Goal: Complete application form: Complete application form

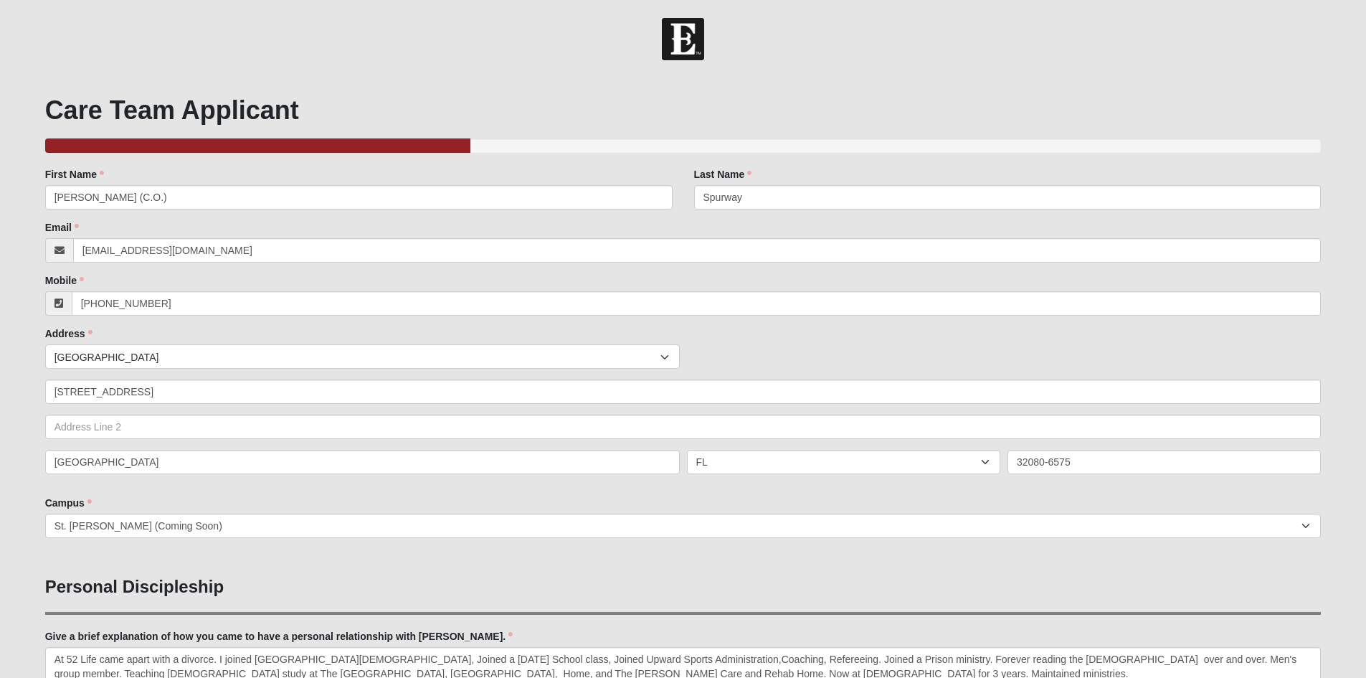
scroll to position [1004, 0]
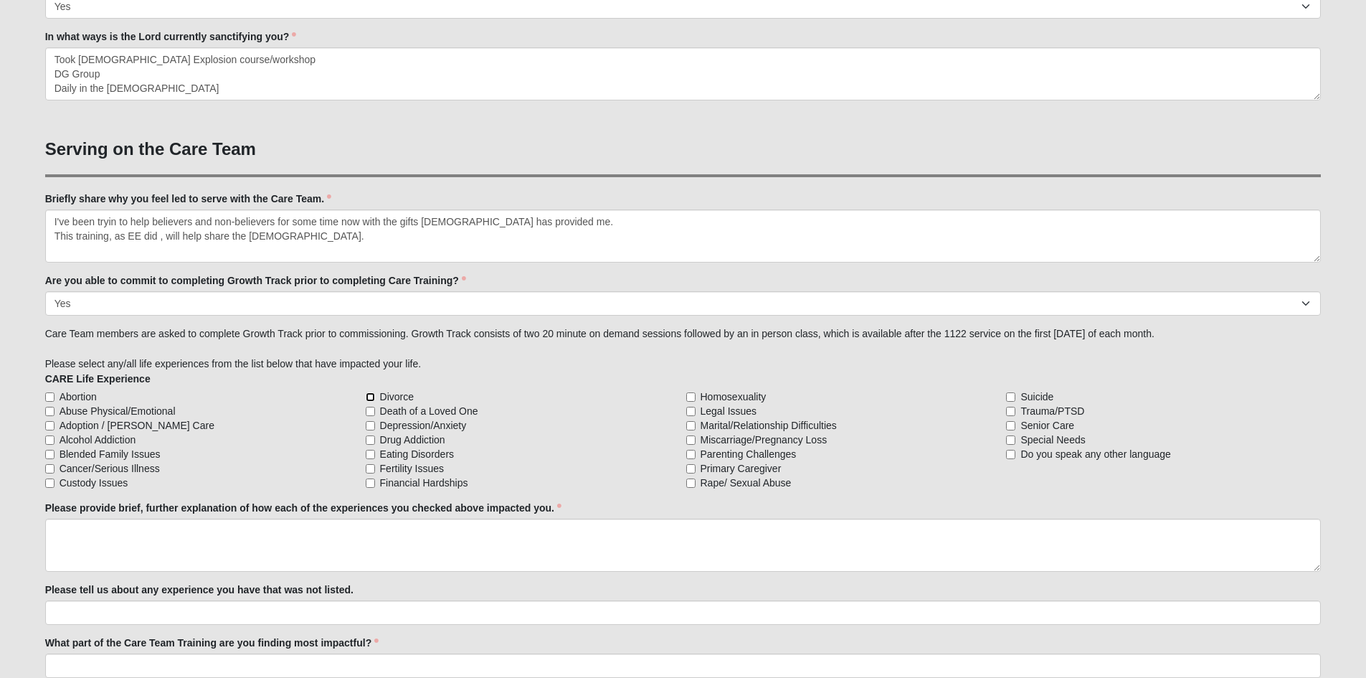
click at [370, 395] on input "Divorce" at bounding box center [370, 396] width 9 height 9
checkbox input "true"
click at [368, 410] on input "Death of a Loved One" at bounding box center [370, 411] width 9 height 9
checkbox input "true"
click at [369, 482] on input "Financial Hardships" at bounding box center [370, 482] width 9 height 9
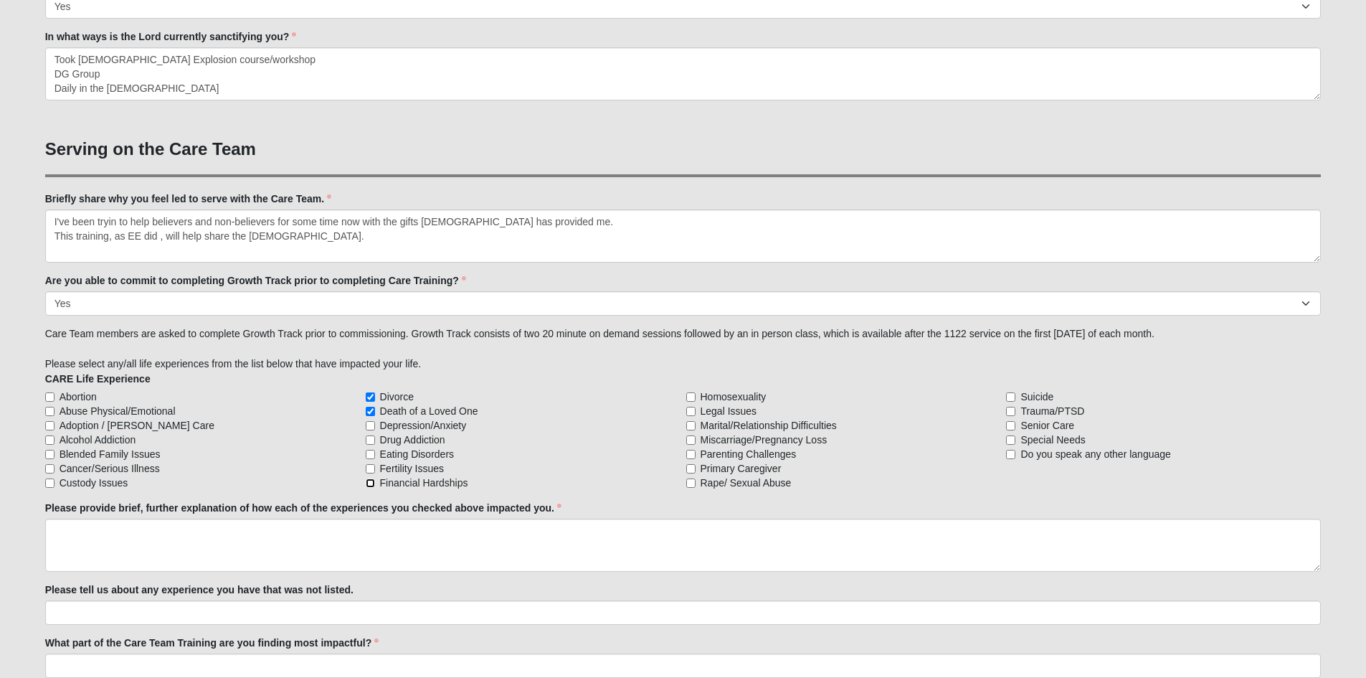
checkbox input "true"
click at [49, 468] on input "Cancer/Serious Illness" at bounding box center [49, 468] width 9 height 9
checkbox input "true"
click at [691, 410] on input "Legal Issues" at bounding box center [690, 411] width 9 height 9
checkbox input "true"
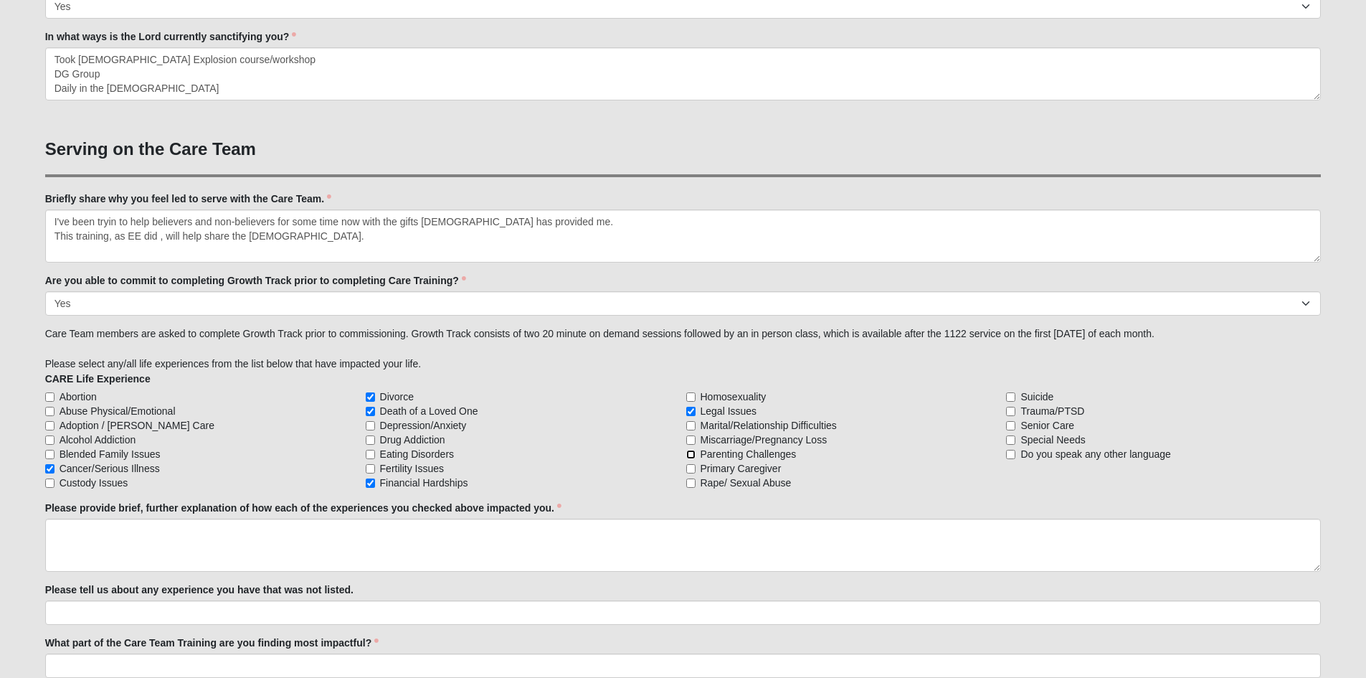
click at [690, 453] on input "Parenting Challenges" at bounding box center [690, 454] width 9 height 9
checkbox input "true"
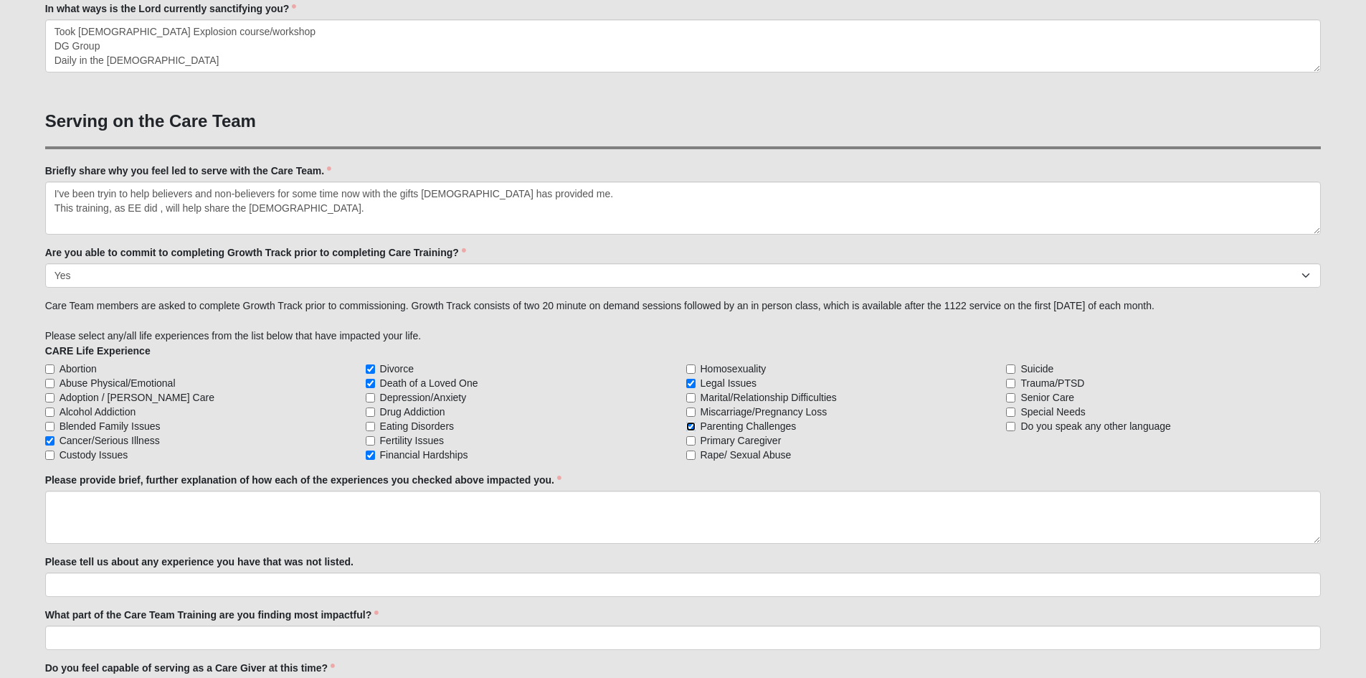
scroll to position [1076, 0]
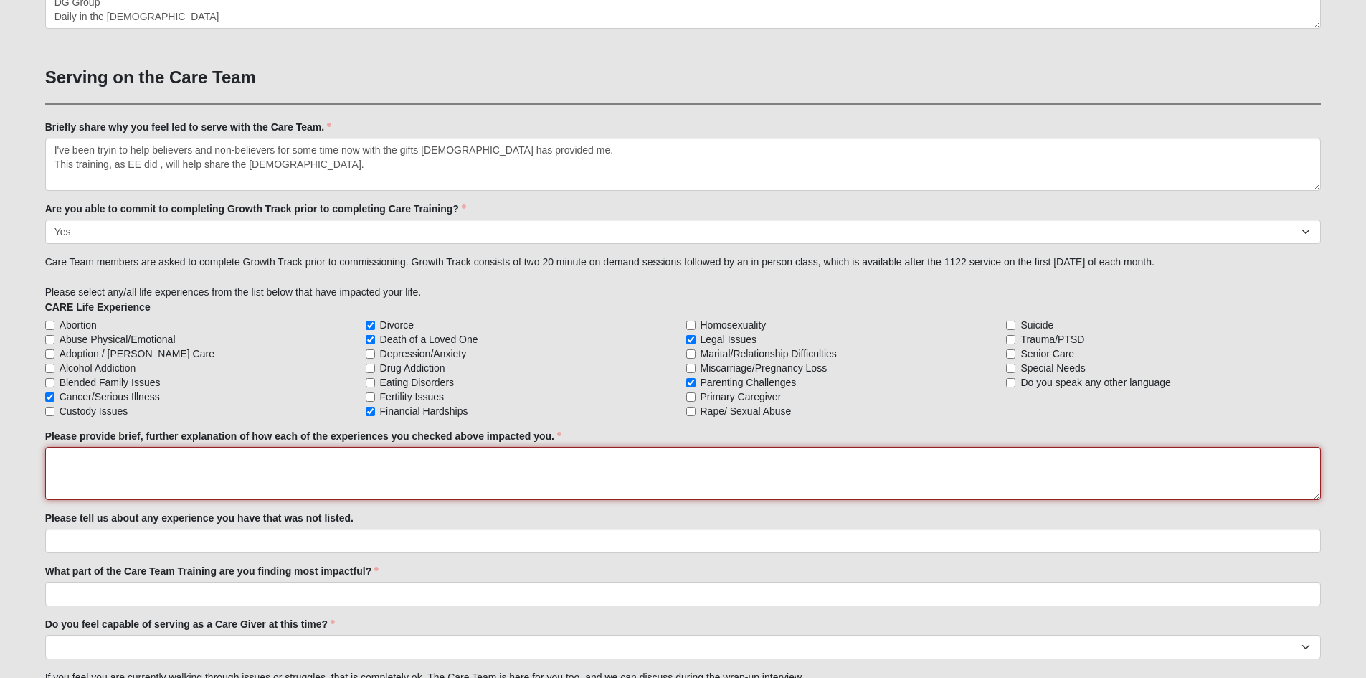
click at [59, 465] on textarea "Please provide brief, further explanation of how each of the experiences you ch…" at bounding box center [683, 473] width 1277 height 53
type textarea "Living Life, Different stages"
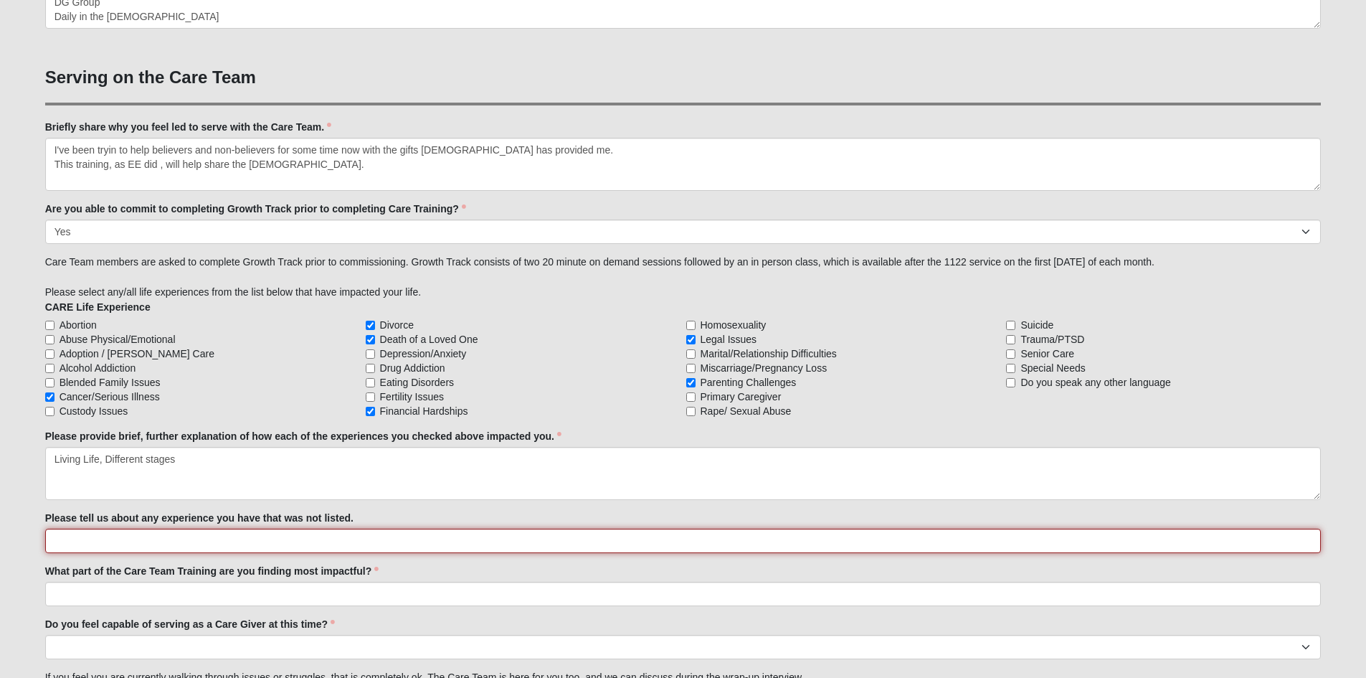
click at [57, 544] on input "Please tell us about any experience you have that was not listed." at bounding box center [683, 541] width 1277 height 24
type input "Father was an alcoholic"
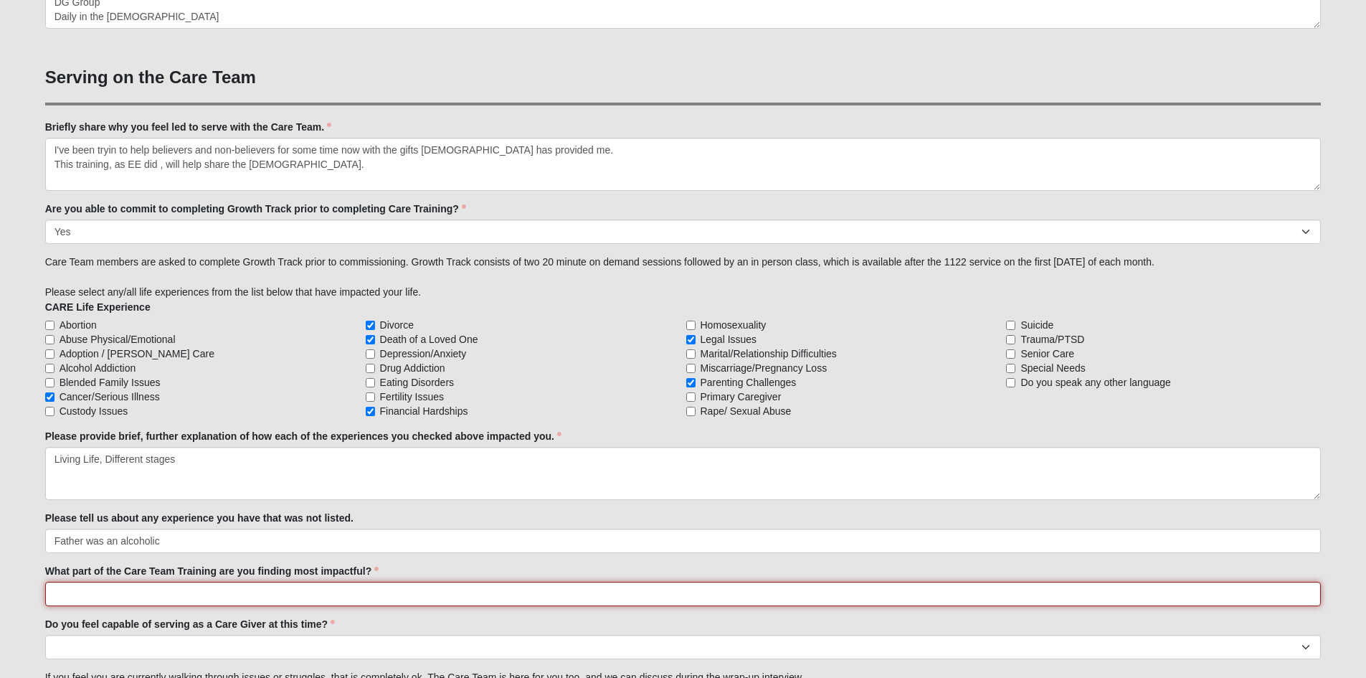
click at [60, 593] on input "What part of the Care Team Training are you finding most impactful?" at bounding box center [683, 594] width 1277 height 24
type input "[DEMOGRAPHIC_DATA] Message"
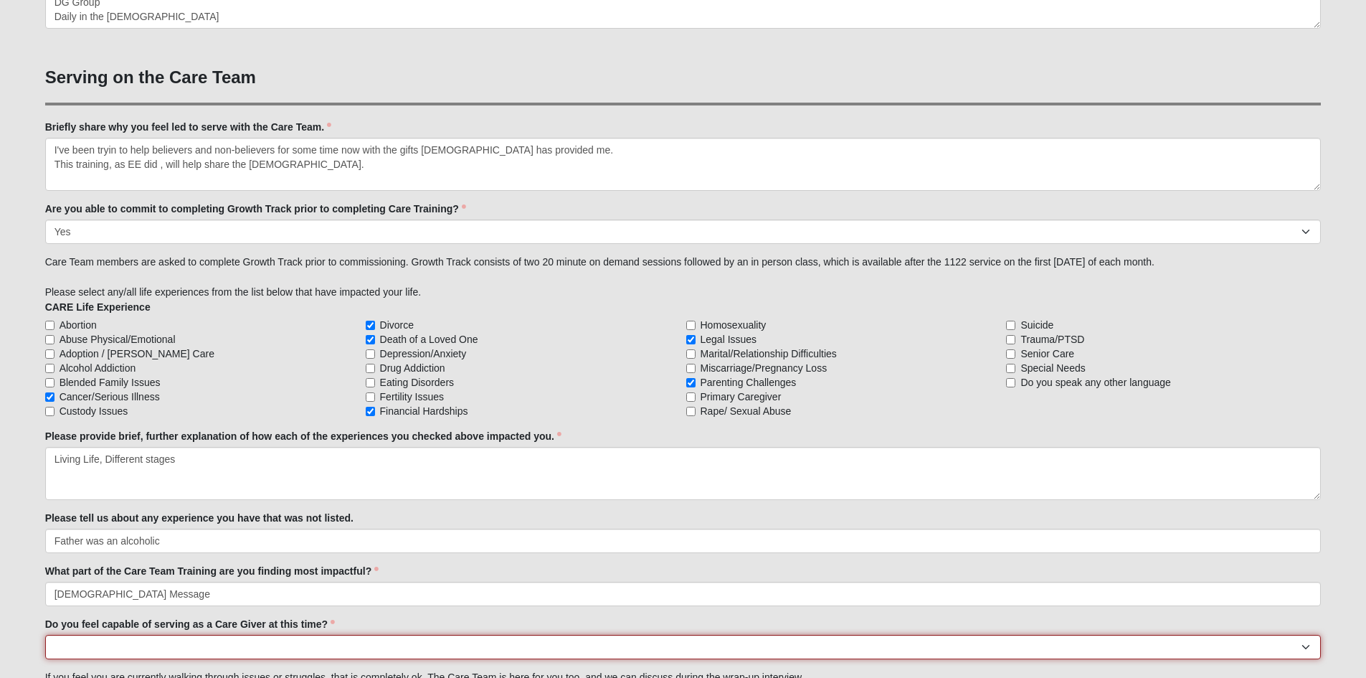
click at [62, 649] on select "No Yes" at bounding box center [683, 647] width 1277 height 24
select select "True"
click at [45, 635] on select "No Yes" at bounding box center [683, 647] width 1277 height 24
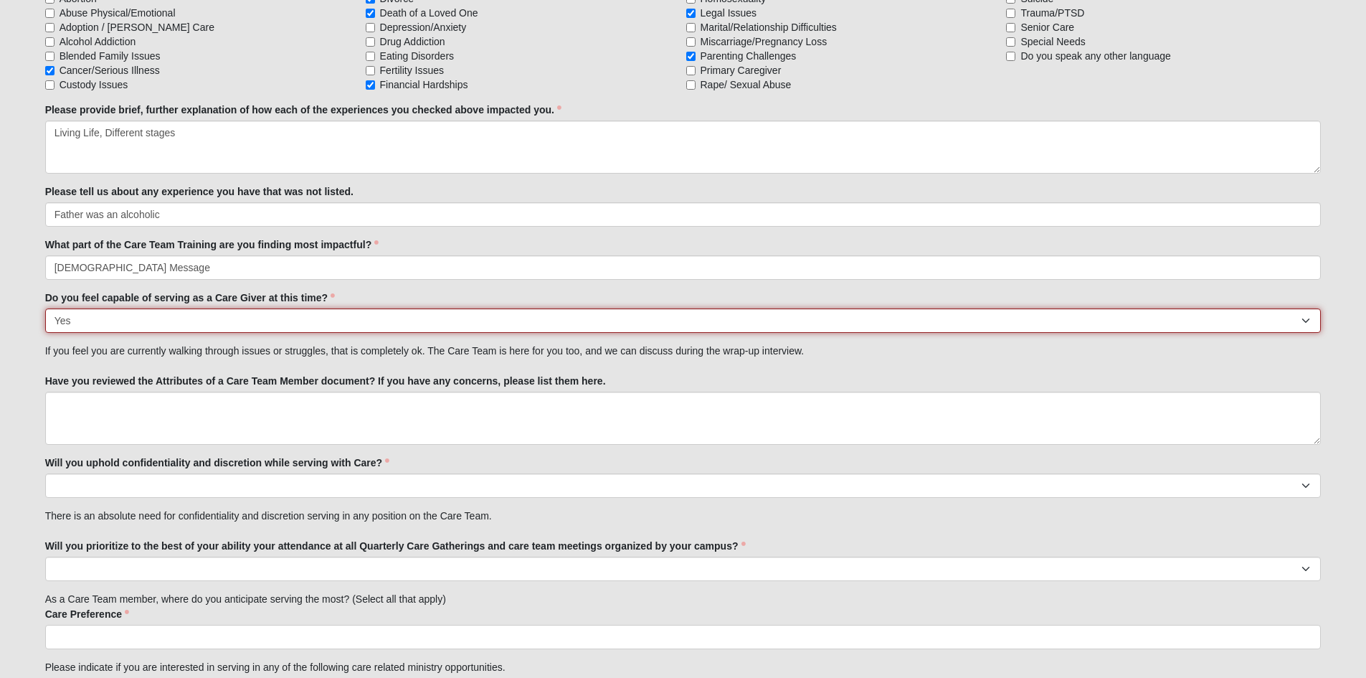
scroll to position [1435, 0]
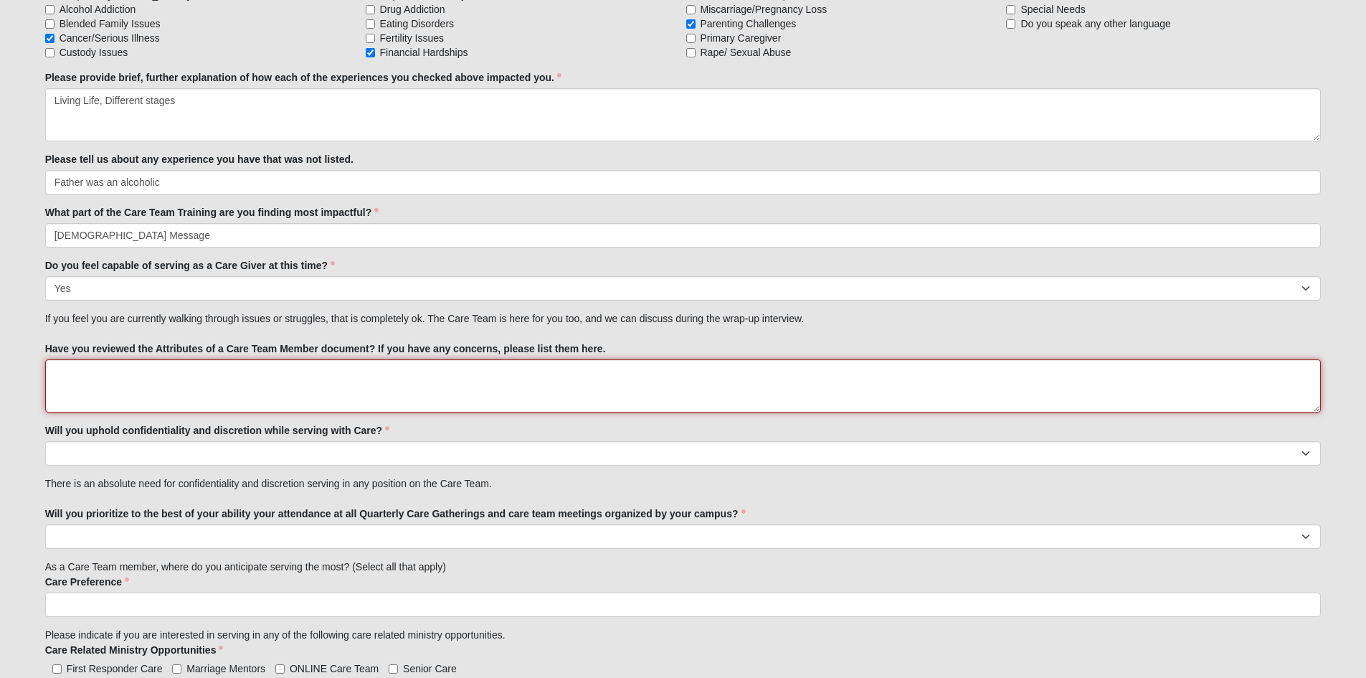
click at [61, 371] on textarea "Have you reviewed the Attributes of a Care Team Member document? If you have an…" at bounding box center [683, 385] width 1277 height 53
type textarea "NO"
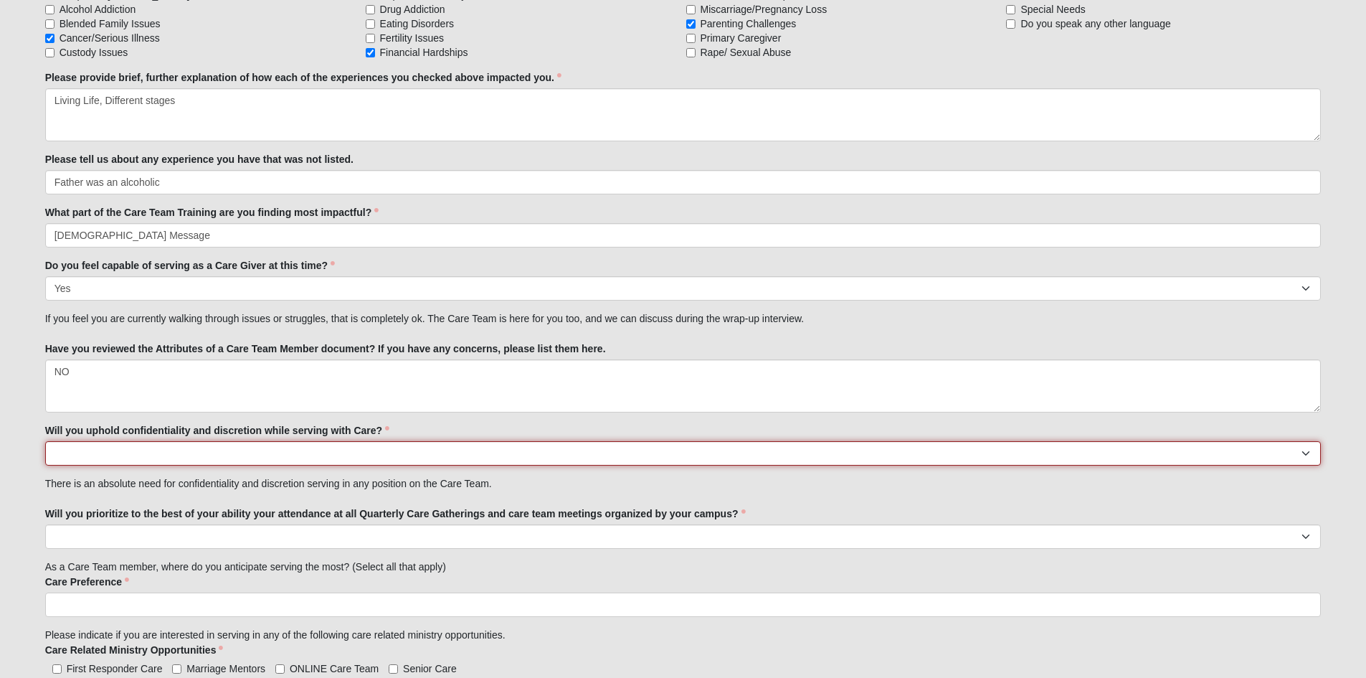
click at [57, 455] on select "No Yes" at bounding box center [683, 453] width 1277 height 24
select select "True"
click at [45, 441] on select "No Yes" at bounding box center [683, 453] width 1277 height 24
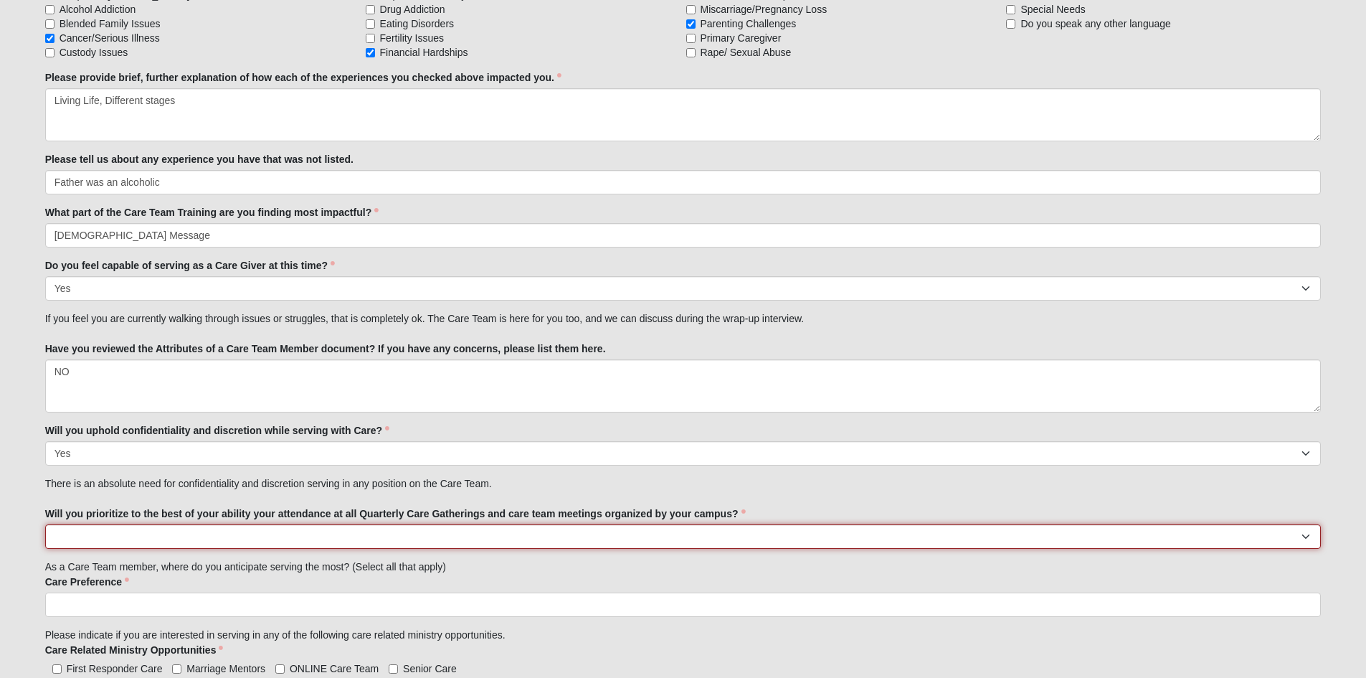
click at [60, 536] on select "No Yes" at bounding box center [683, 536] width 1277 height 24
select select "True"
click at [45, 524] on select "No Yes" at bounding box center [683, 536] width 1277 height 24
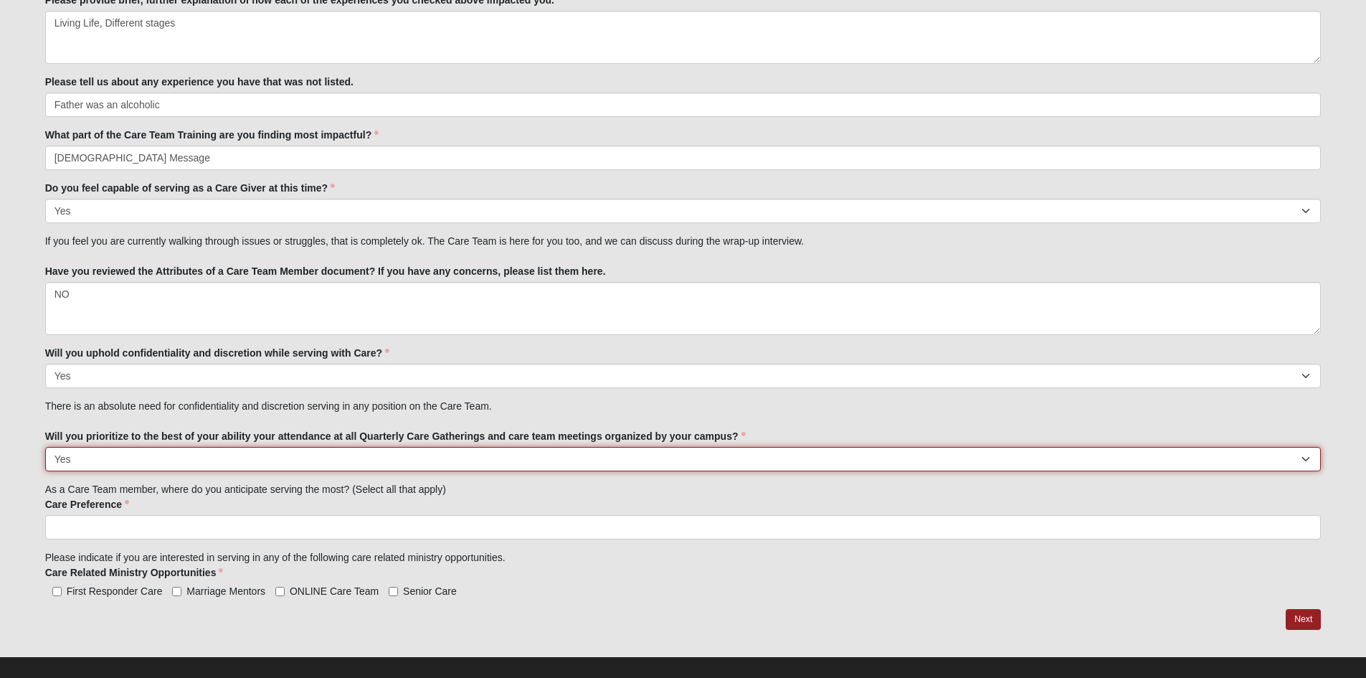
scroll to position [1528, 0]
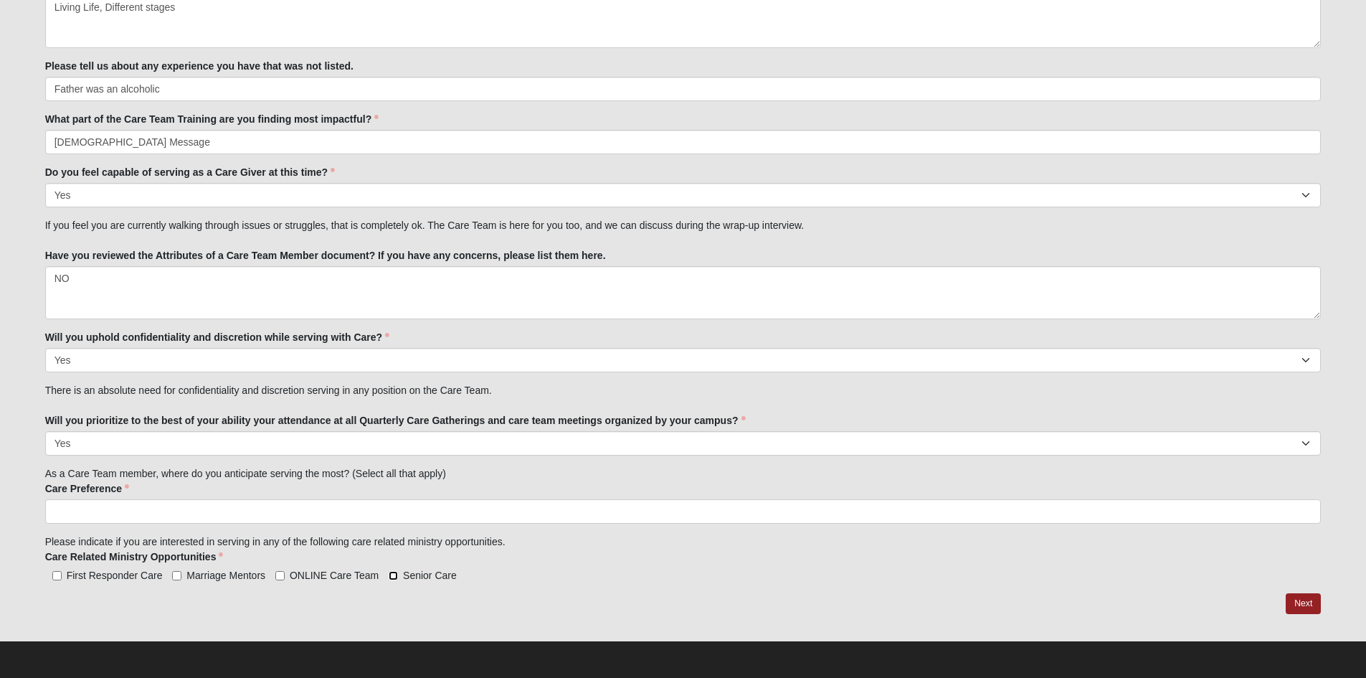
click at [392, 575] on input "Senior Care" at bounding box center [393, 575] width 9 height 9
checkbox input "true"
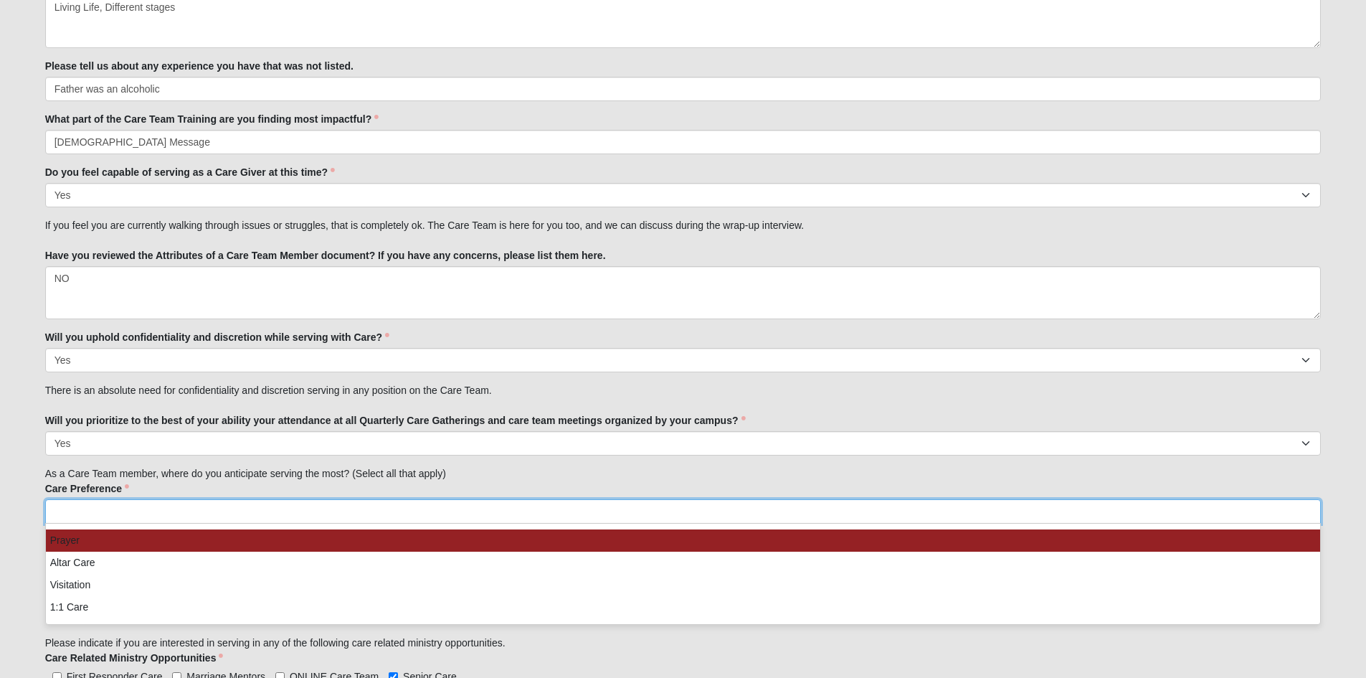
click at [63, 509] on input "search" at bounding box center [107, 511] width 123 height 23
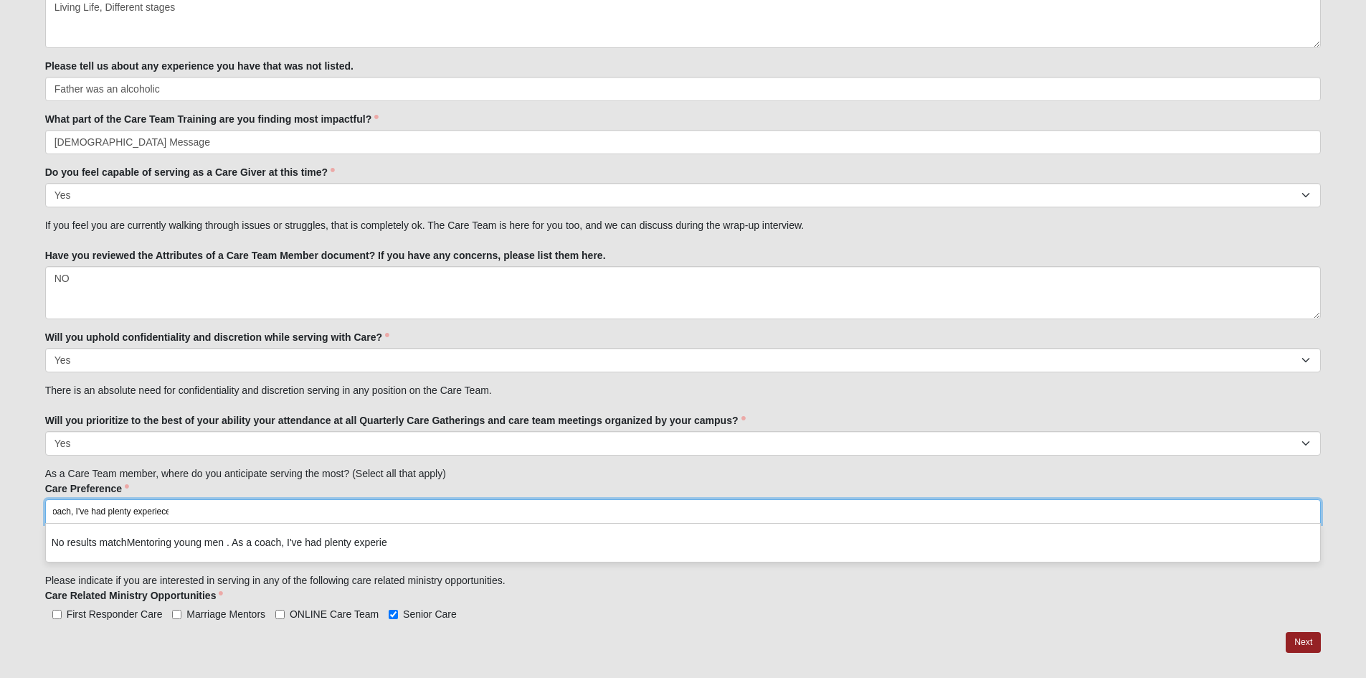
scroll to position [0, 120]
type input "Mentoring young men . As a coach, I've had plenty experiece"
click at [286, 544] on span "Mentoring young men . As a coach, I've had plenty experiece" at bounding box center [262, 542] width 271 height 11
click at [285, 543] on span "Mentoring young men . As a coach, I've had plenty experiece" at bounding box center [262, 542] width 271 height 11
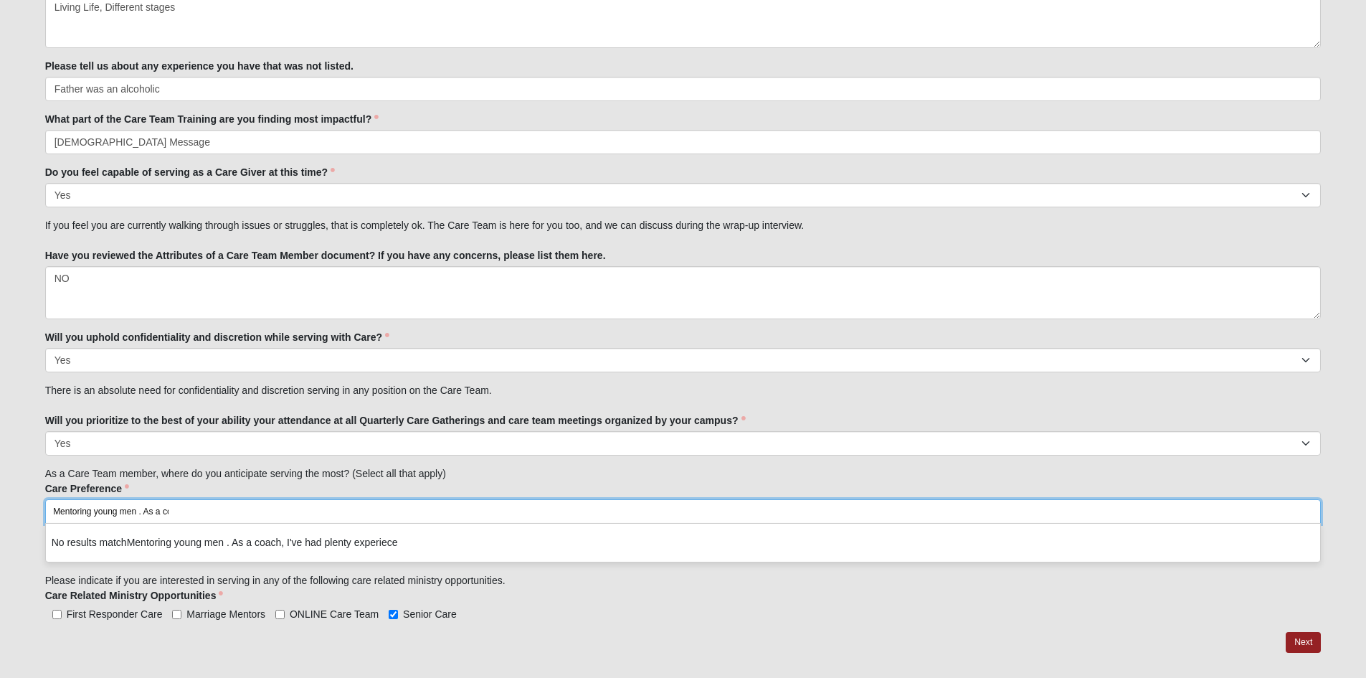
click at [405, 542] on li "No results match Mentoring young men . As a coach, I've had plenty experiece" at bounding box center [683, 542] width 1275 height 27
click at [410, 545] on li "No results match Mentoring young men . As a coach, I've had plenty experiece" at bounding box center [683, 542] width 1275 height 27
click at [398, 542] on span "Mentoring young men . As a coach, I've had plenty experiece" at bounding box center [262, 542] width 271 height 11
drag, startPoint x: 406, startPoint y: 542, endPoint x: 227, endPoint y: 542, distance: 178.6
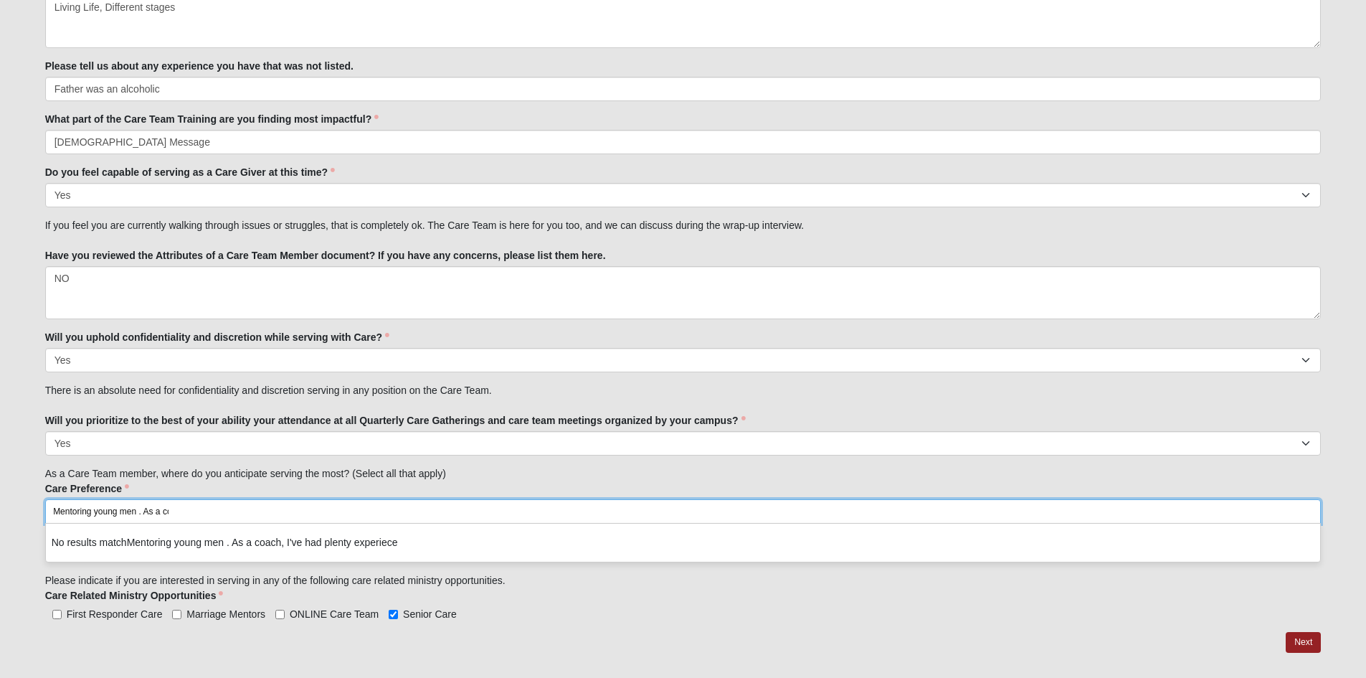
click at [227, 542] on span "Mentoring young men . As a coach, I've had plenty experiece" at bounding box center [262, 542] width 271 height 11
click at [237, 542] on span "Mentoring young men . As a coach, I've had plenty experiece" at bounding box center [262, 542] width 271 height 11
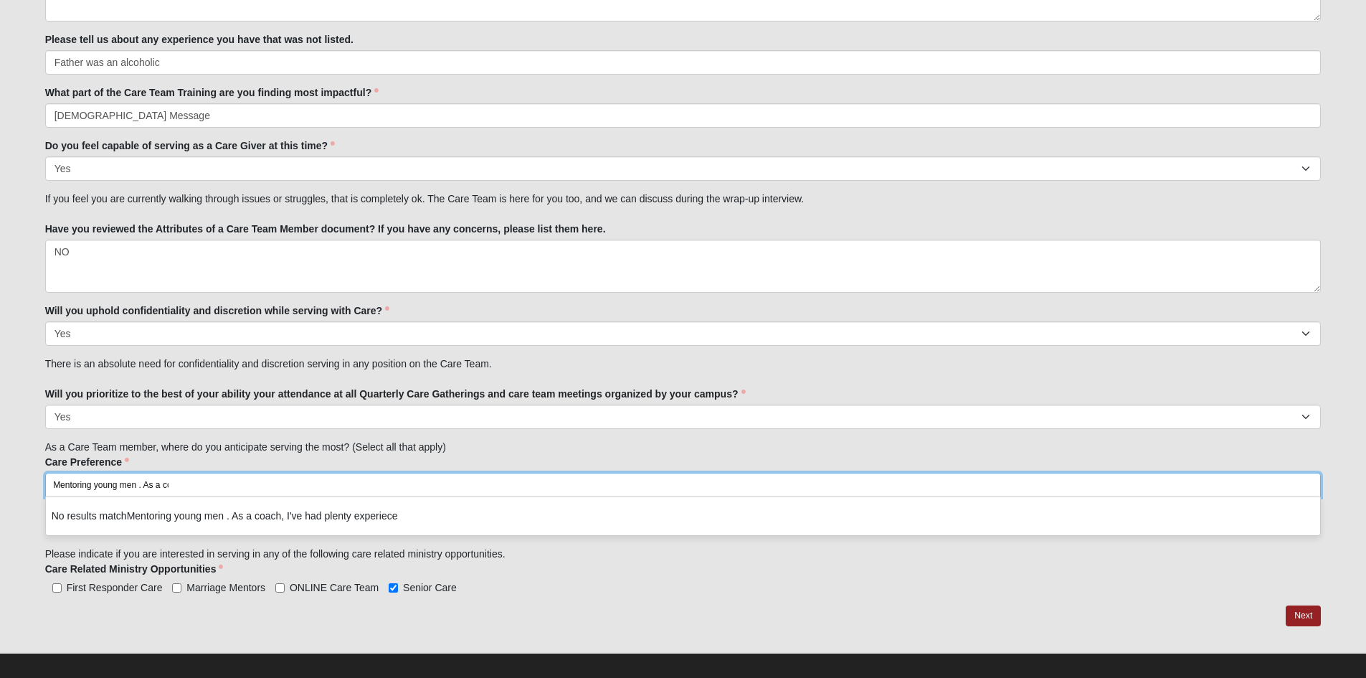
scroll to position [1567, 0]
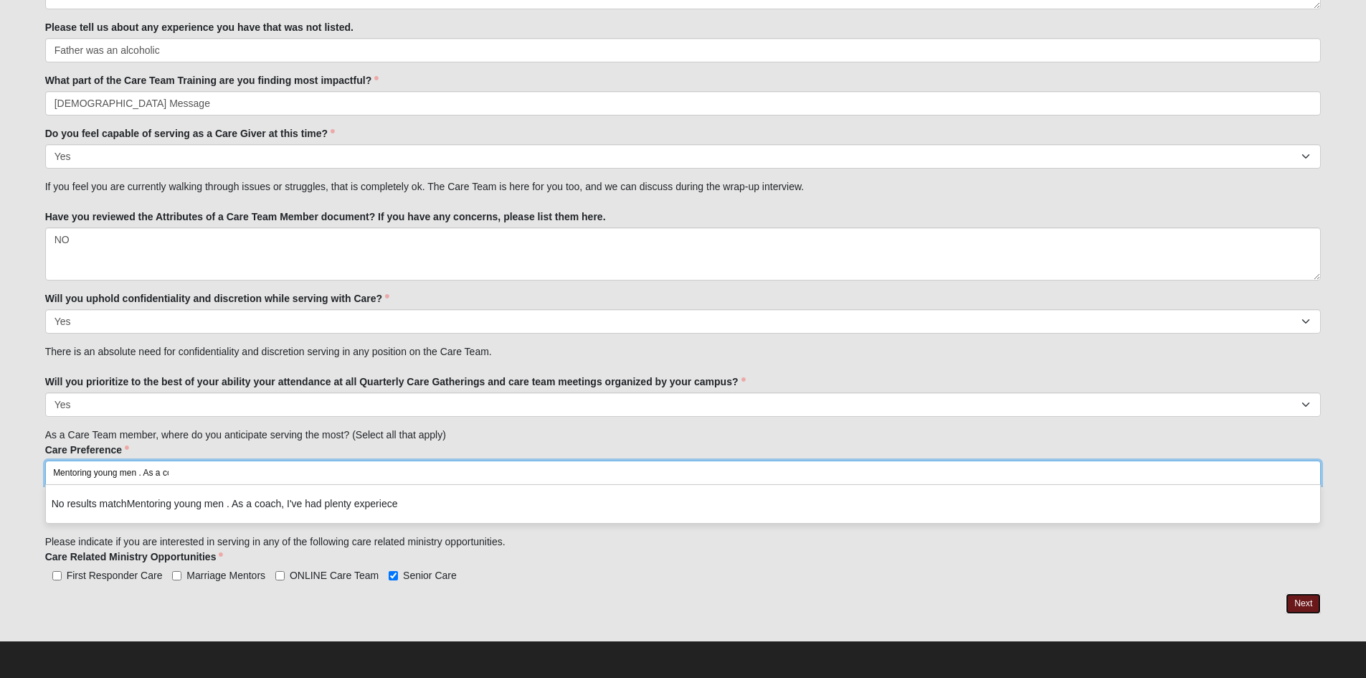
click at [1310, 603] on link "Next" at bounding box center [1303, 603] width 35 height 21
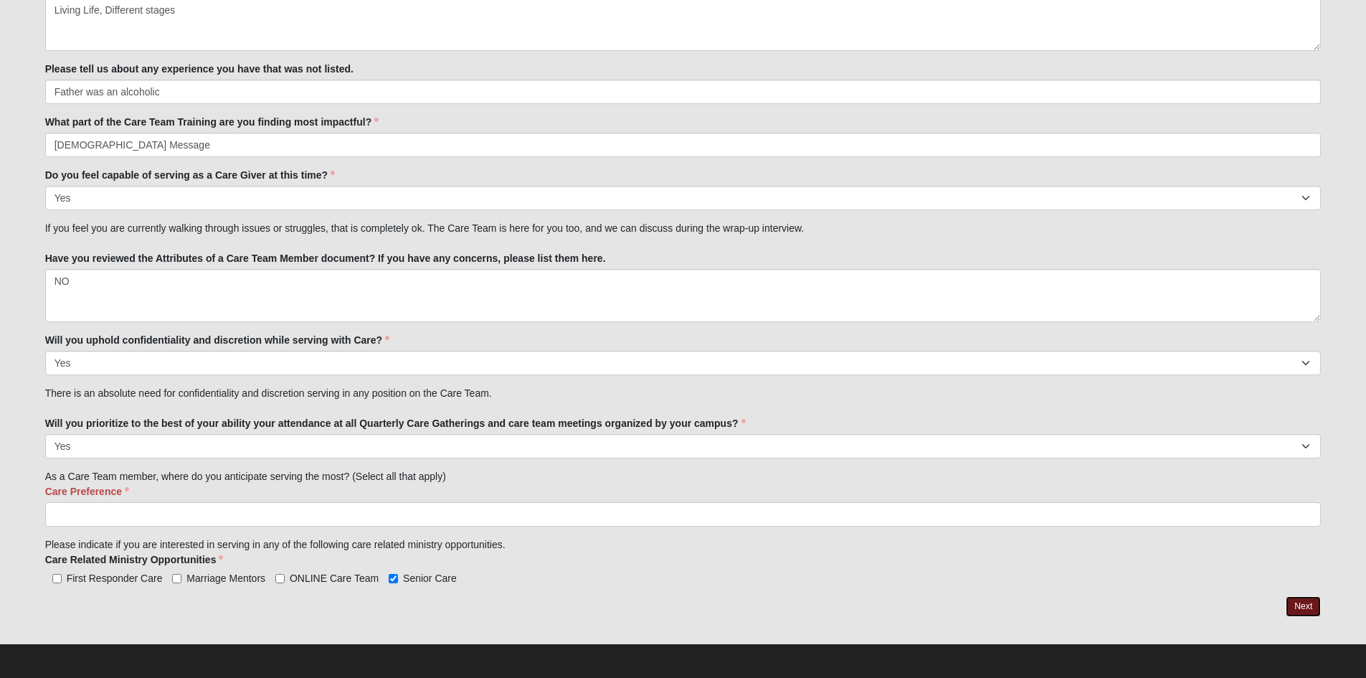
scroll to position [1584, 0]
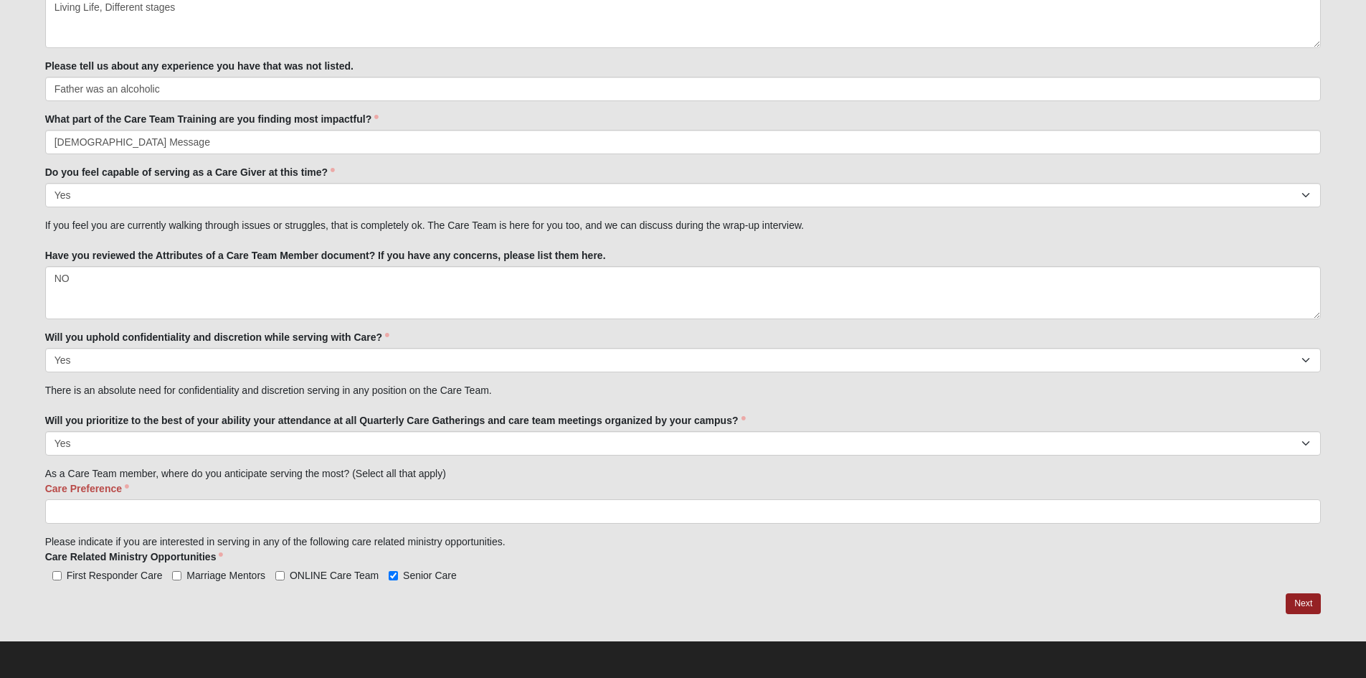
click at [63, 508] on input "search" at bounding box center [107, 511] width 123 height 23
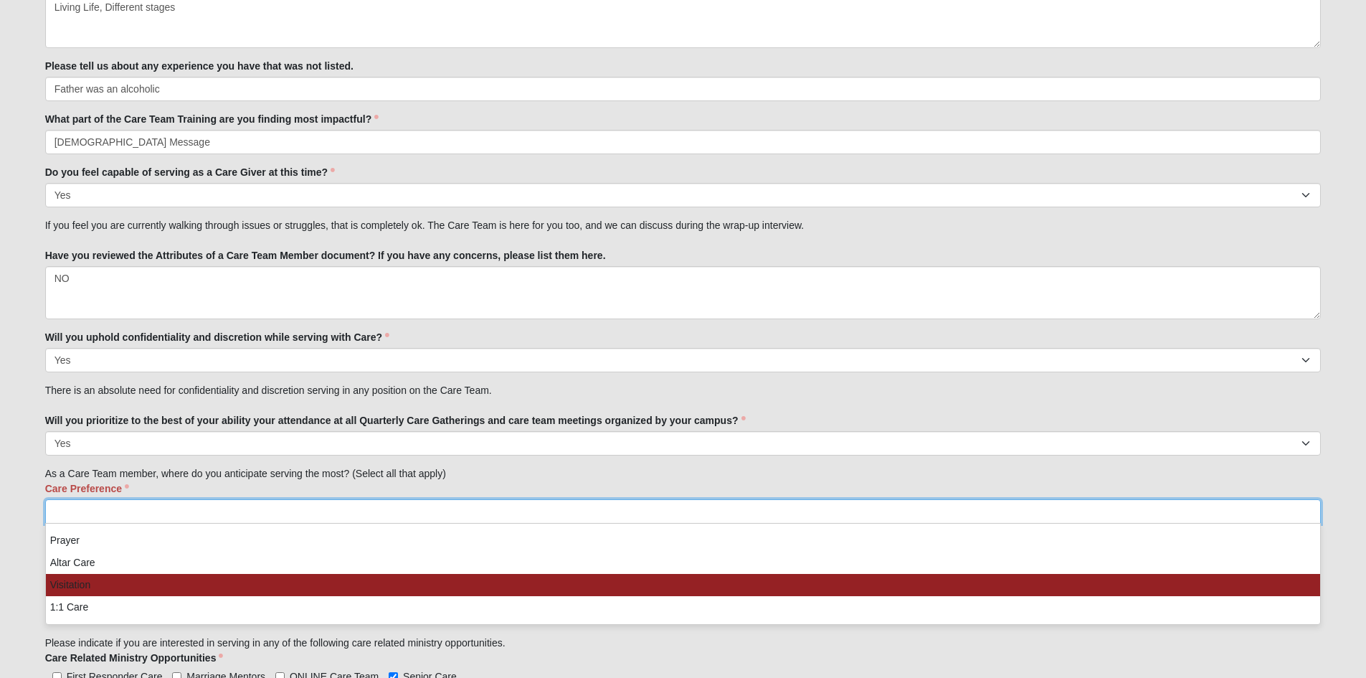
click at [112, 583] on li "Visitation" at bounding box center [683, 585] width 1275 height 22
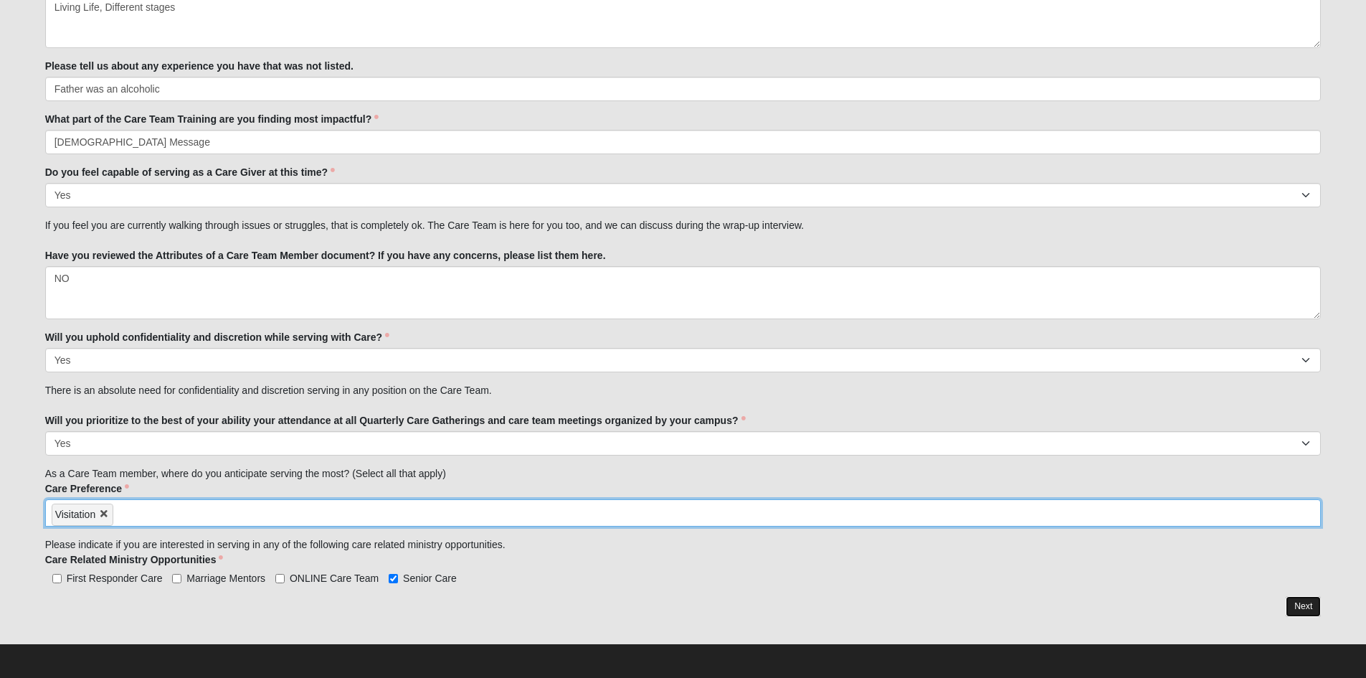
click at [1307, 605] on link "Next" at bounding box center [1303, 606] width 35 height 21
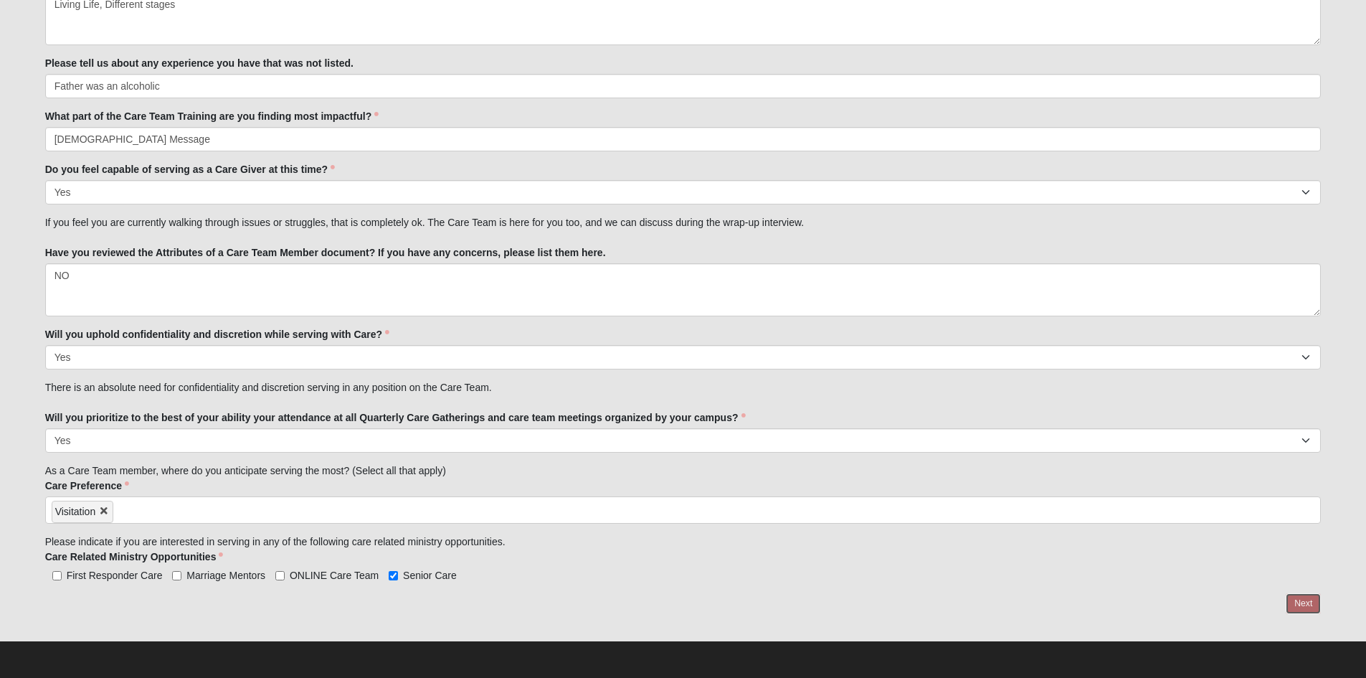
scroll to position [1528, 0]
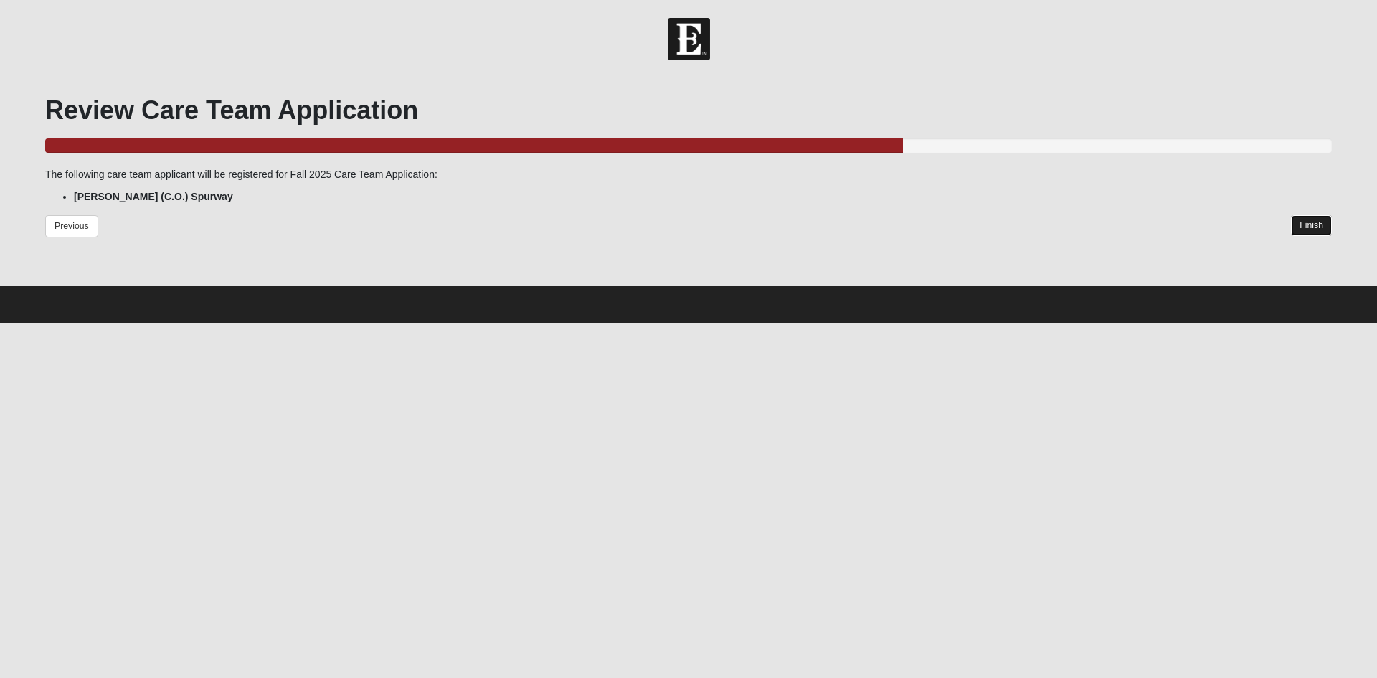
click at [1321, 219] on link "Finish" at bounding box center [1311, 225] width 41 height 21
